Goal: Check status

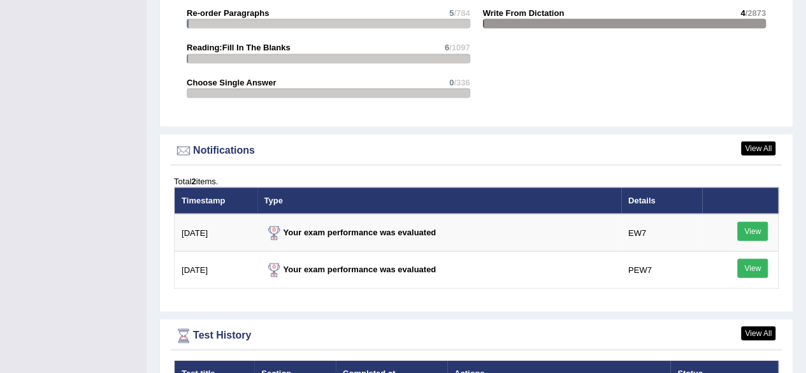
scroll to position [1452, 0]
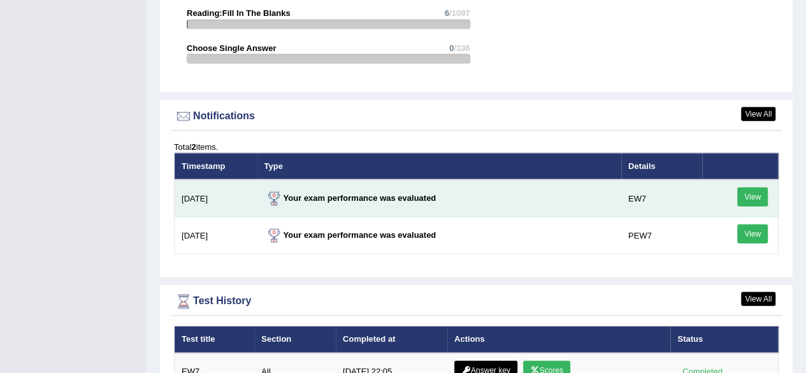
click at [748, 192] on link "View" at bounding box center [752, 196] width 31 height 19
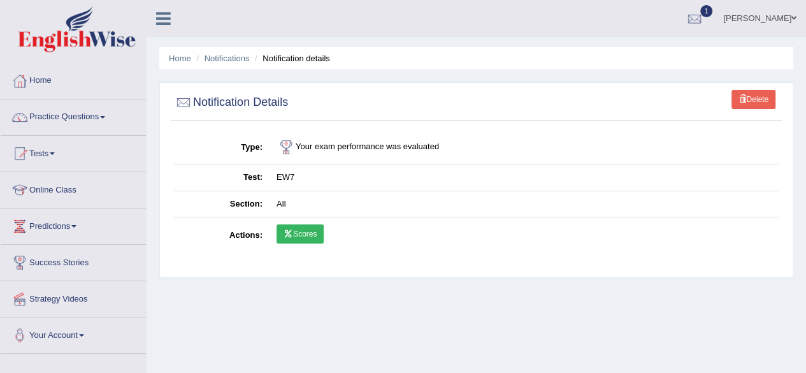
click at [304, 231] on link "Scores" at bounding box center [299, 233] width 47 height 19
